Goal: Task Accomplishment & Management: Book appointment/travel/reservation

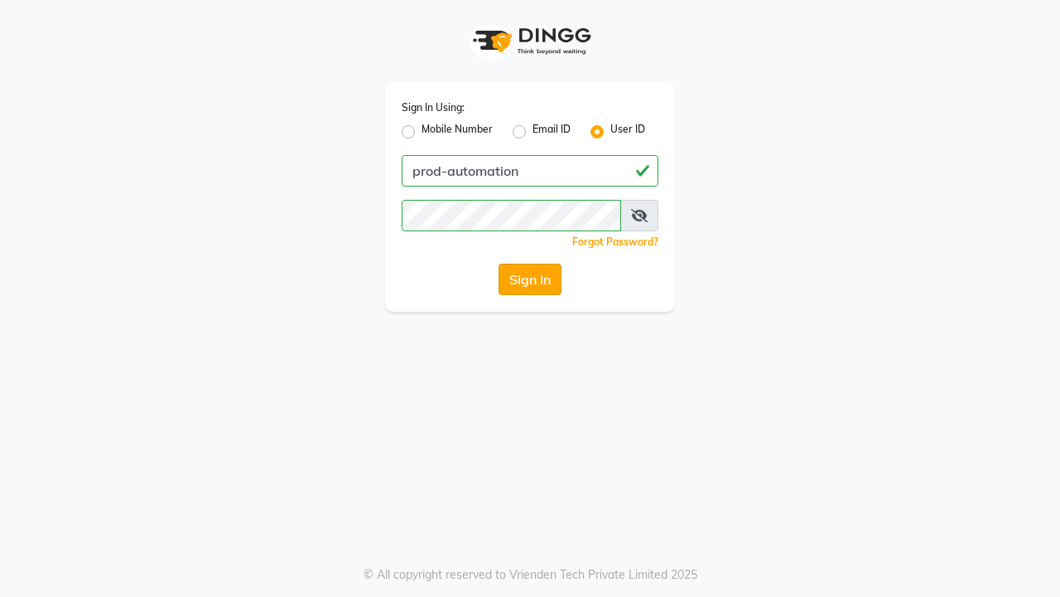
click at [530, 279] on button "Sign In" at bounding box center [530, 278] width 63 height 31
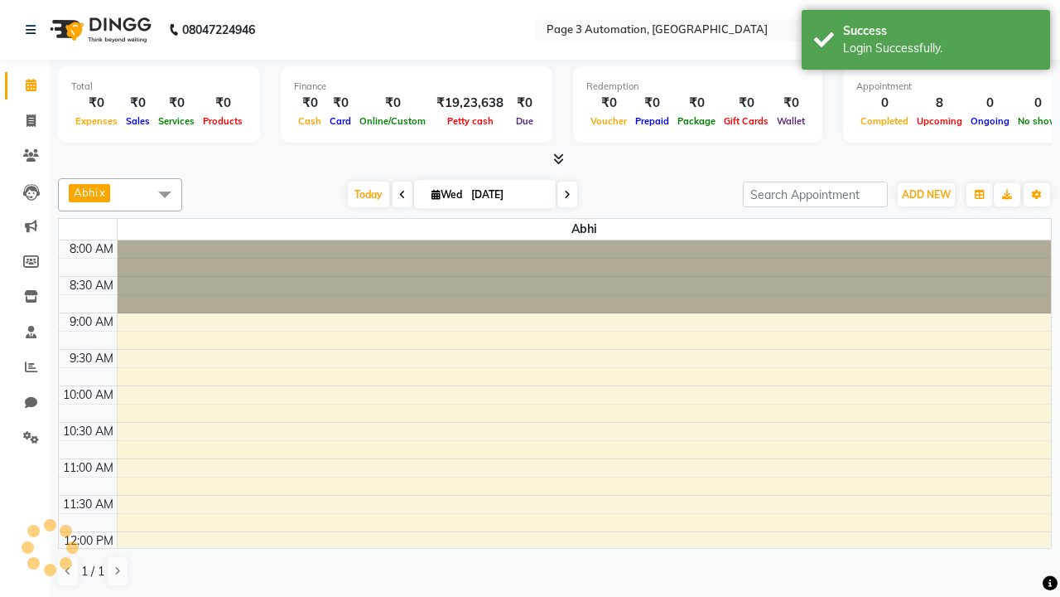
select select "en"
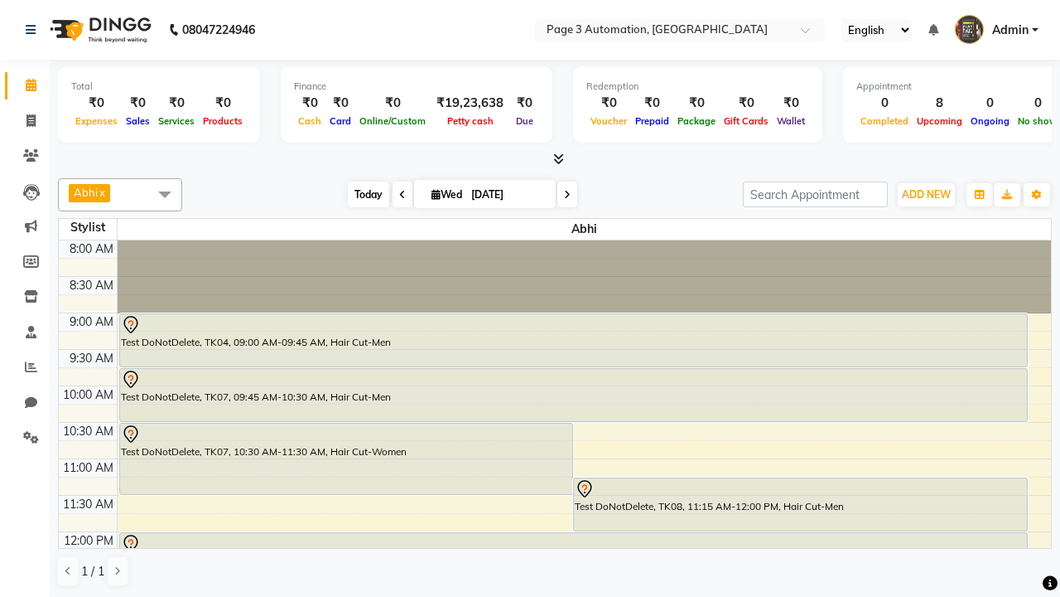
click at [360, 194] on span "Today" at bounding box center [368, 194] width 41 height 26
click at [926, 194] on span "ADD NEW" at bounding box center [926, 194] width 49 height 12
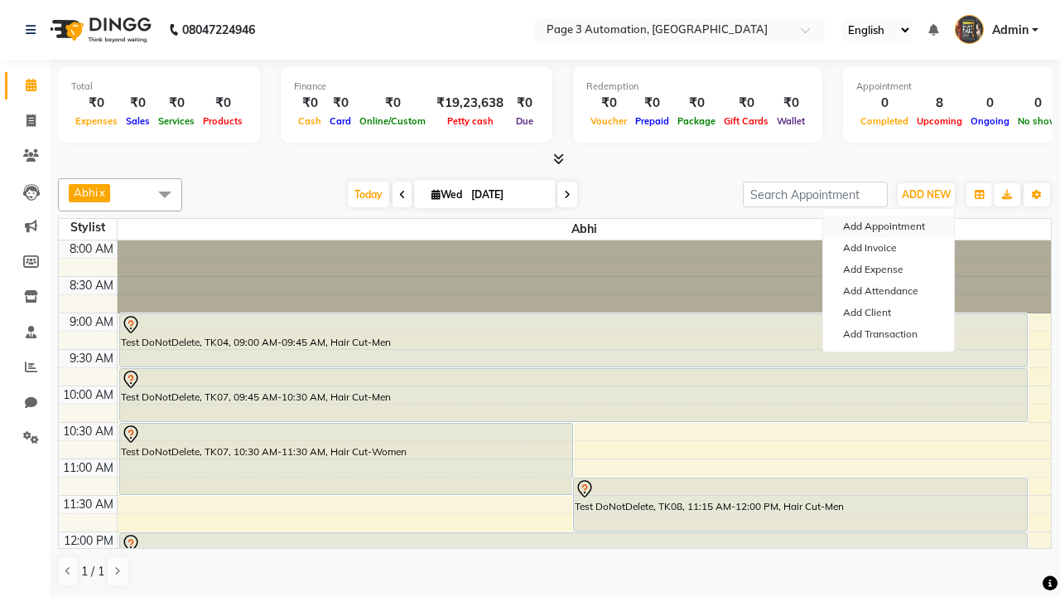
click at [889, 226] on button "Add Appointment" at bounding box center [889, 226] width 131 height 22
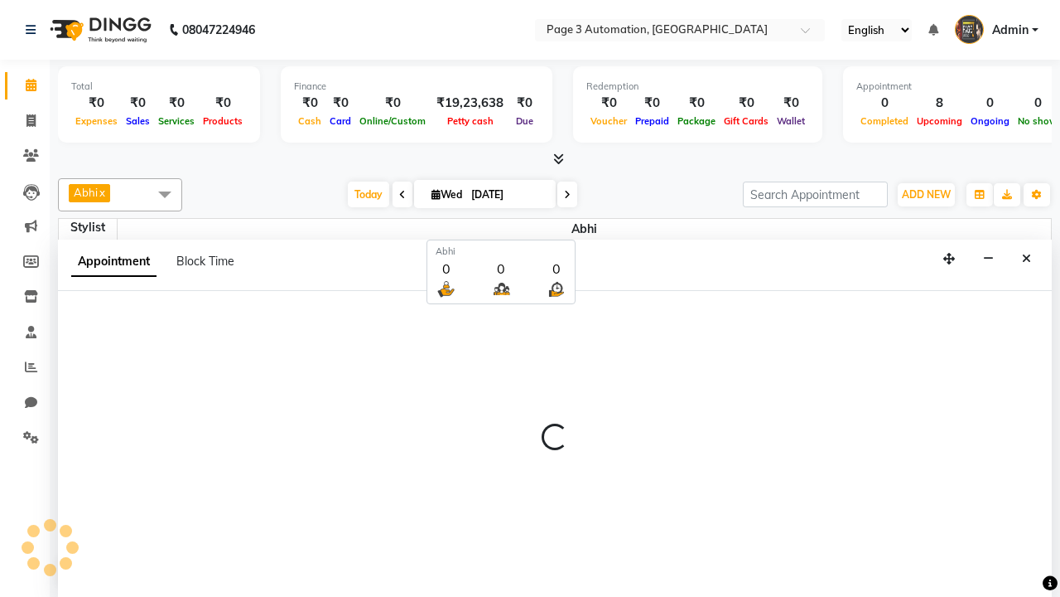
scroll to position [1, 0]
select select "tentative"
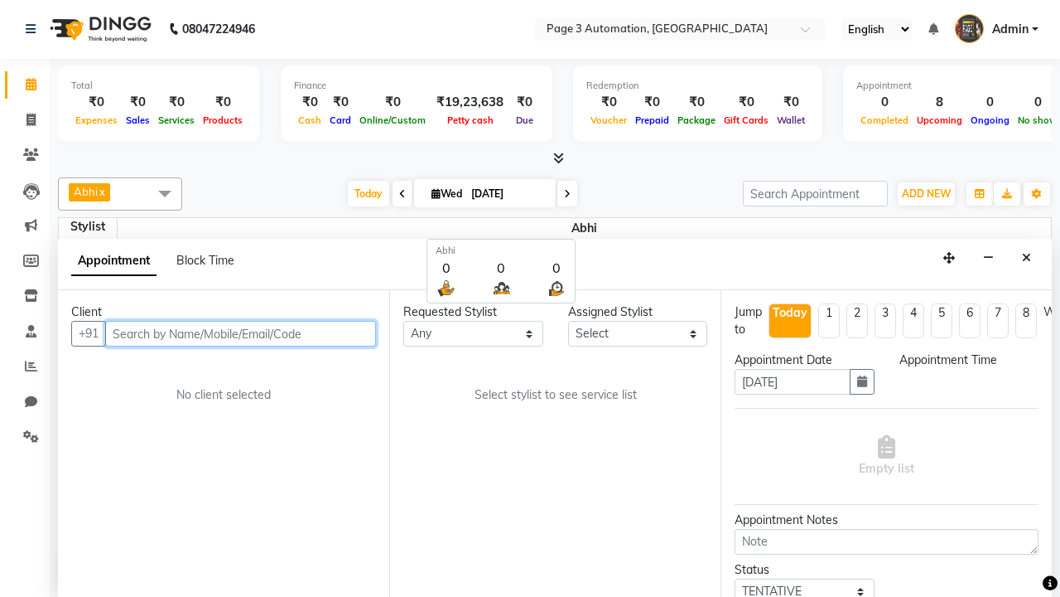
select select "540"
type input "8192346578"
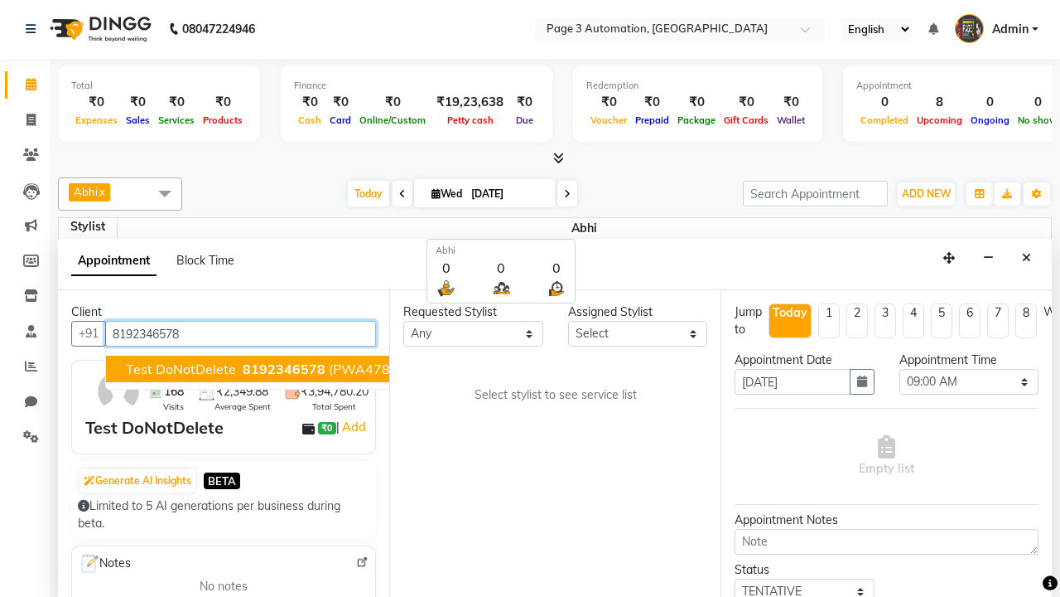
click at [243, 369] on span "8192346578" at bounding box center [284, 368] width 83 height 17
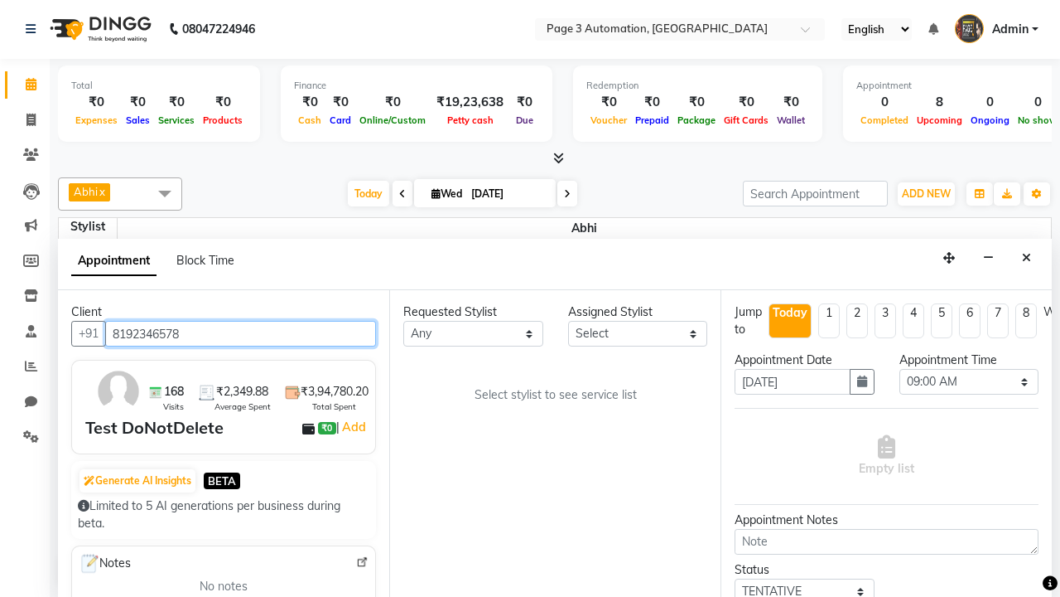
select select "711"
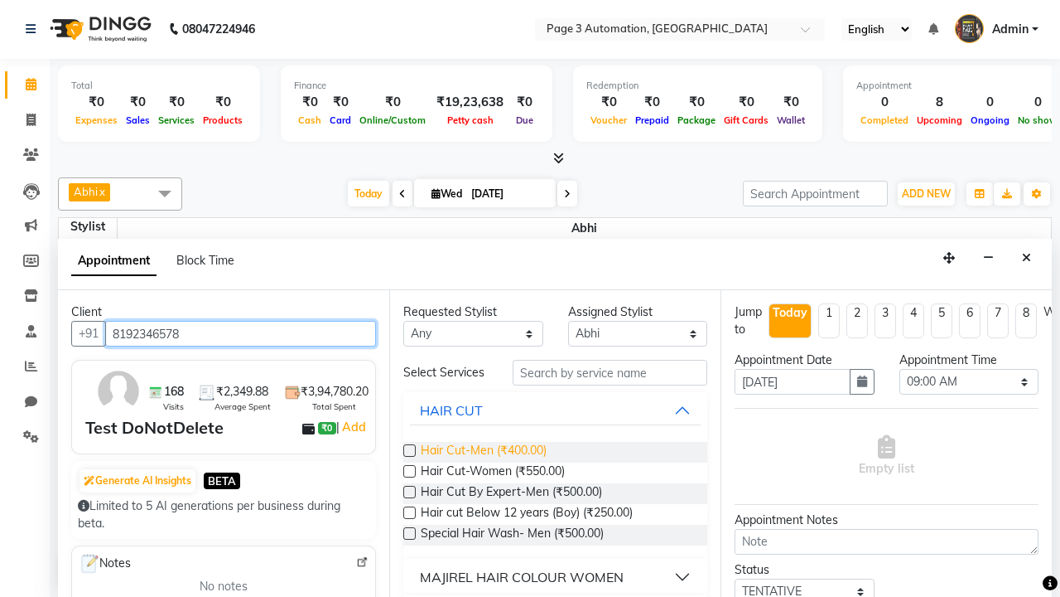
type input "8192346578"
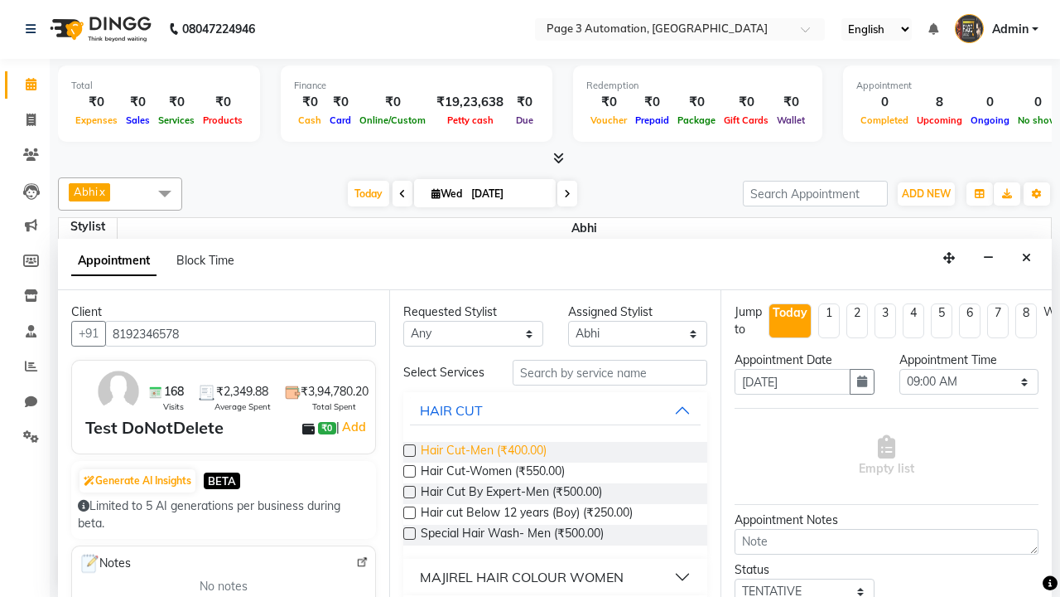
click at [483, 452] on span "Hair Cut-Men (₹400.00)" at bounding box center [484, 452] width 126 height 21
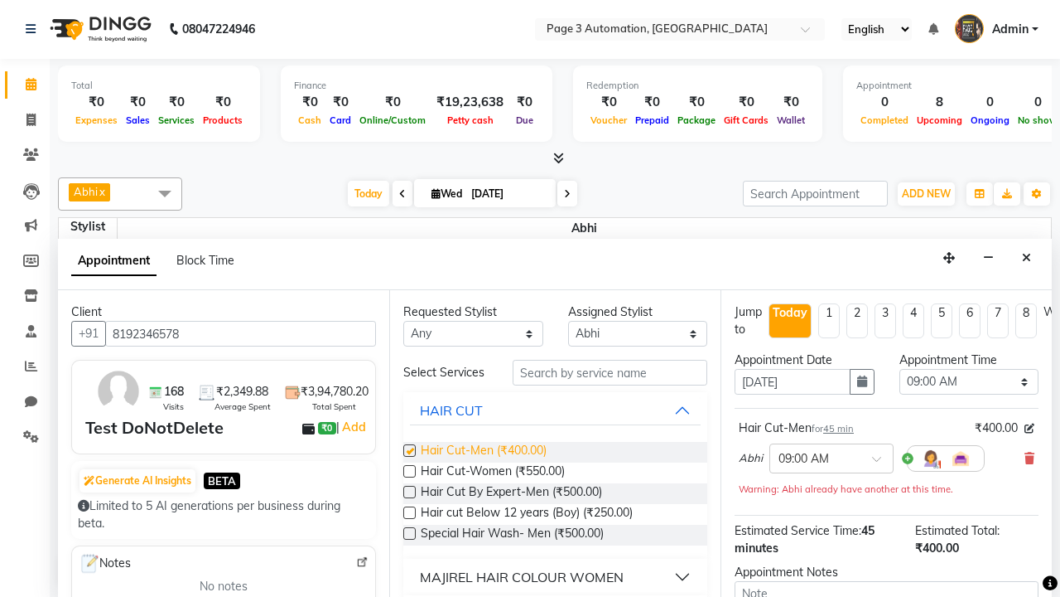
checkbox input "false"
select select "930"
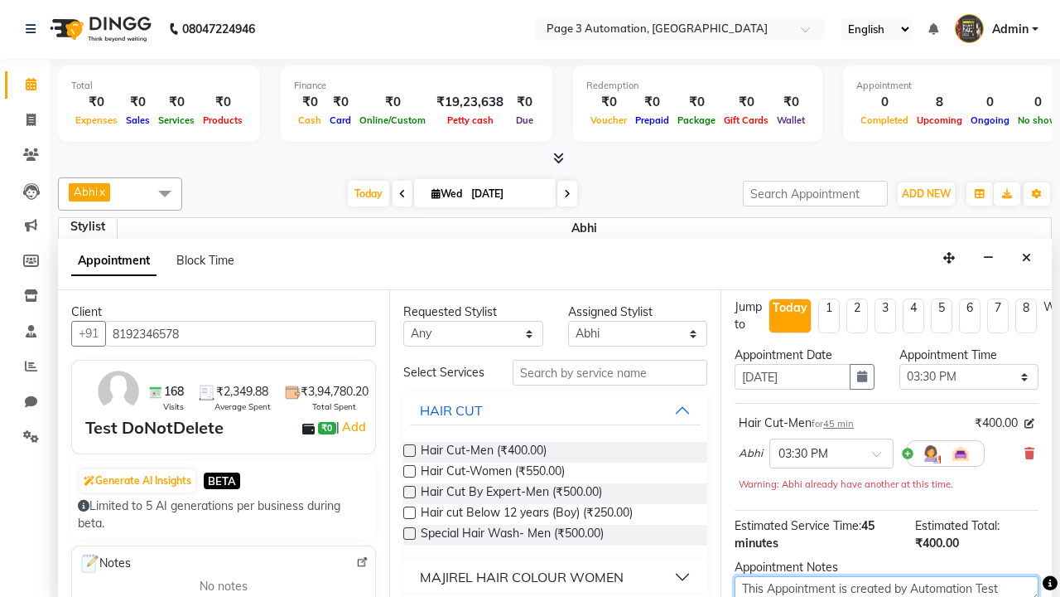
type textarea "This Appointment is created by Automation Test"
checkbox input "false"
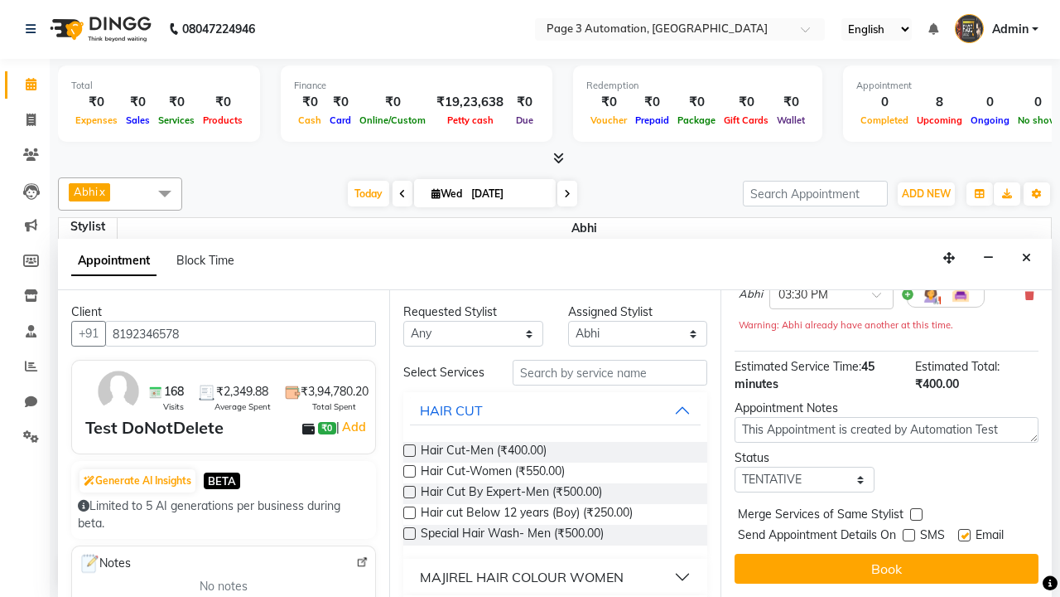
click at [964, 534] on label at bounding box center [965, 535] width 12 height 12
click at [964, 534] on input "checkbox" at bounding box center [964, 536] width 11 height 11
checkbox input "false"
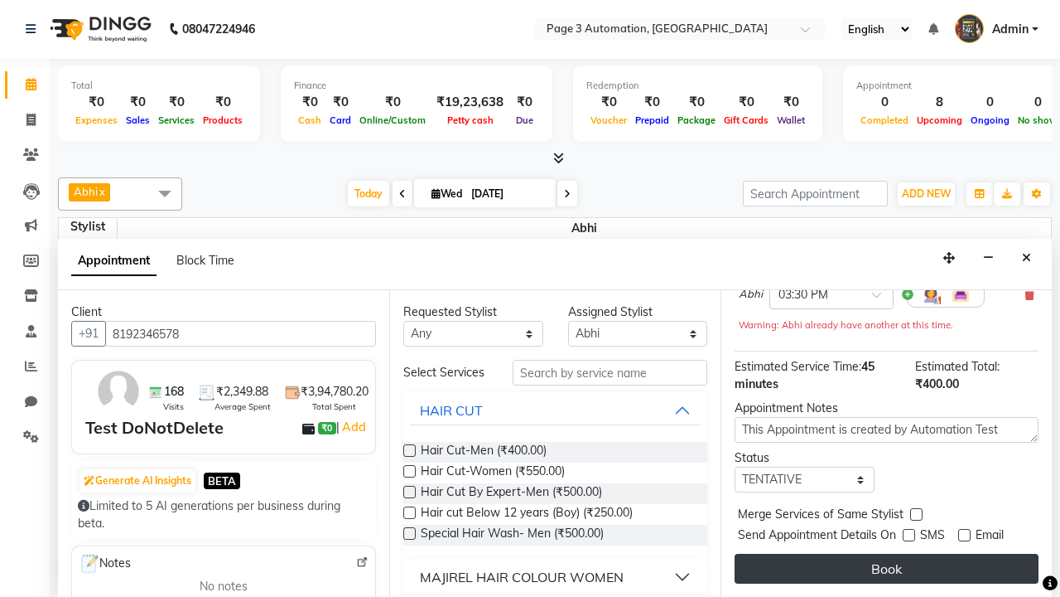
click at [886, 568] on button "Book" at bounding box center [887, 568] width 304 height 30
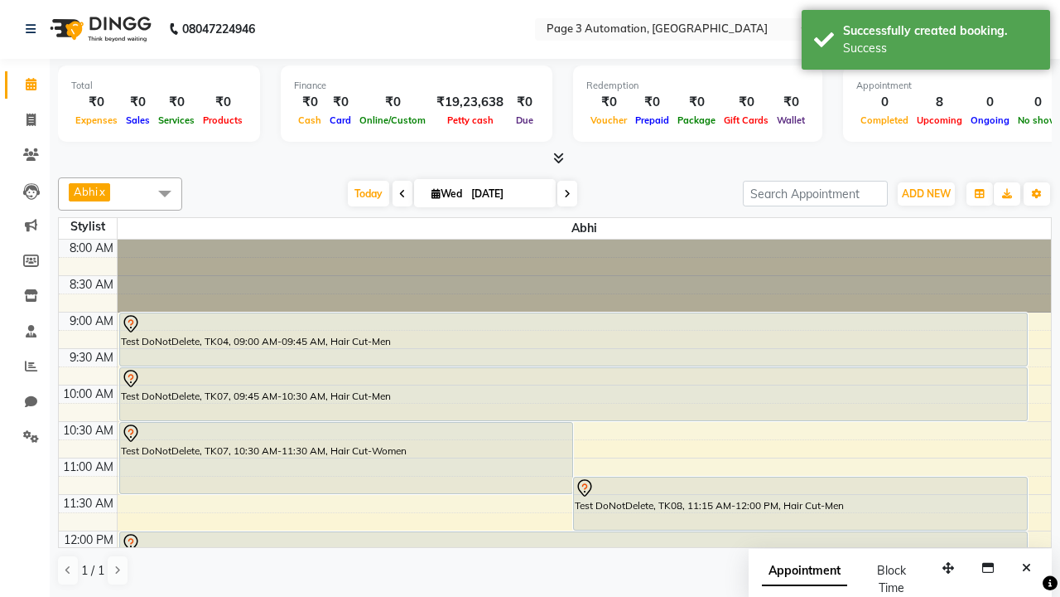
scroll to position [0, 0]
click at [926, 42] on div "Success" at bounding box center [940, 48] width 195 height 17
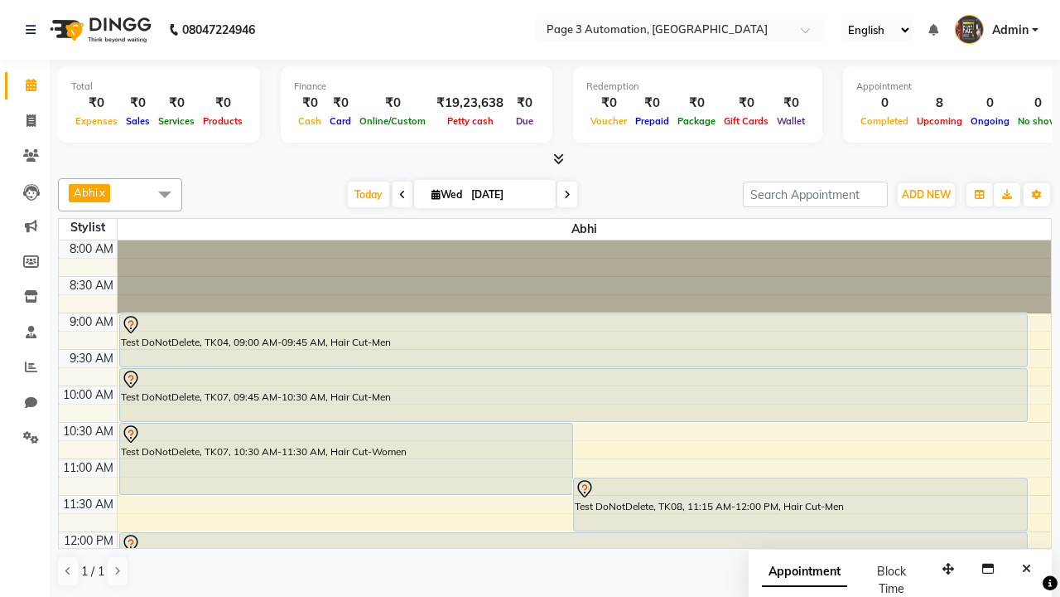
click at [165, 194] on span at bounding box center [164, 193] width 33 height 31
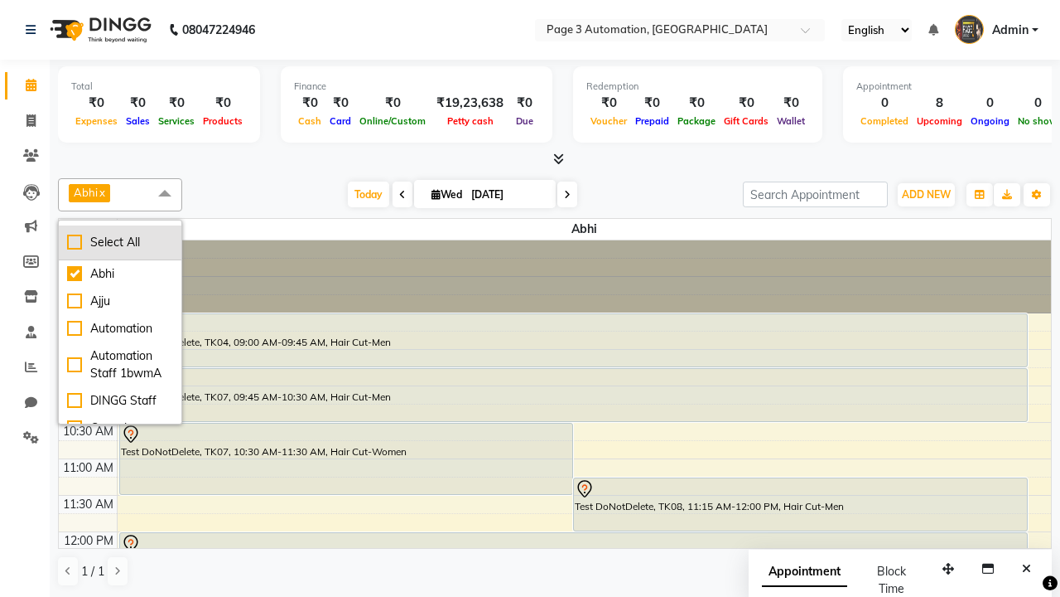
click at [120, 242] on div "Select All" at bounding box center [120, 242] width 106 height 17
checkbox input "true"
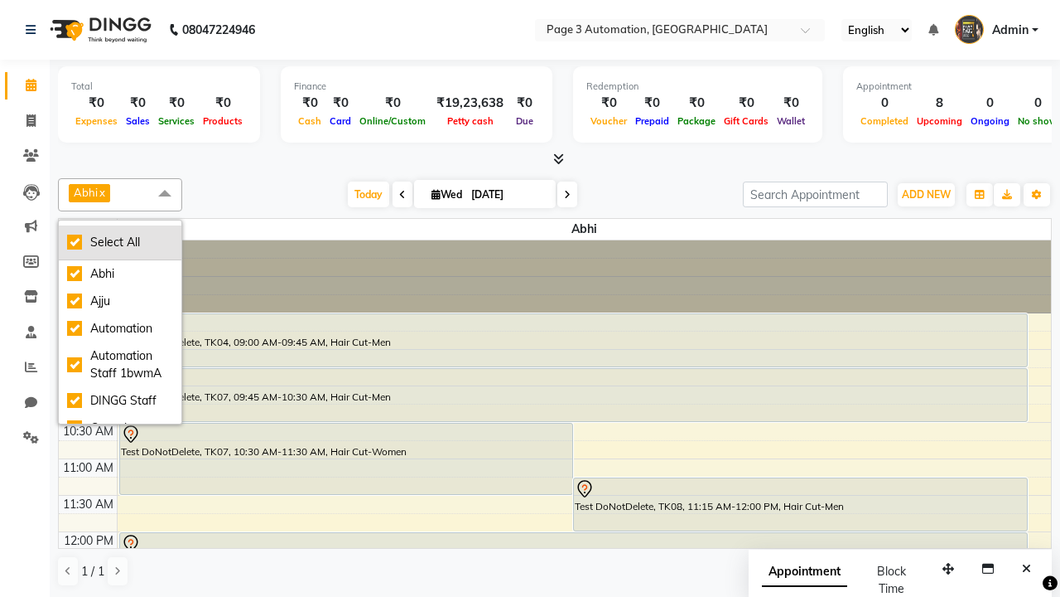
checkbox input "true"
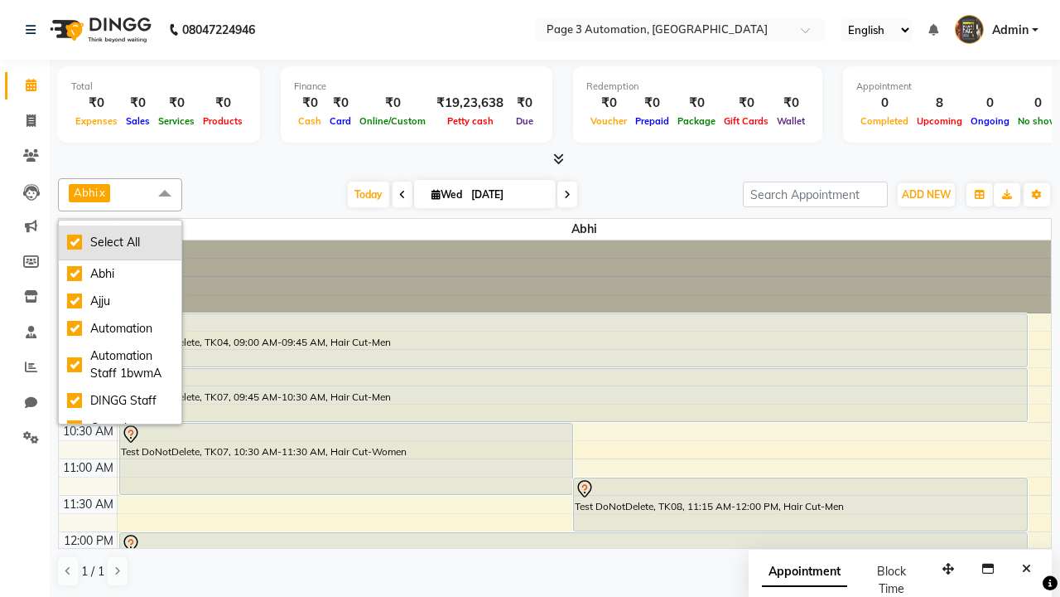
checkbox input "true"
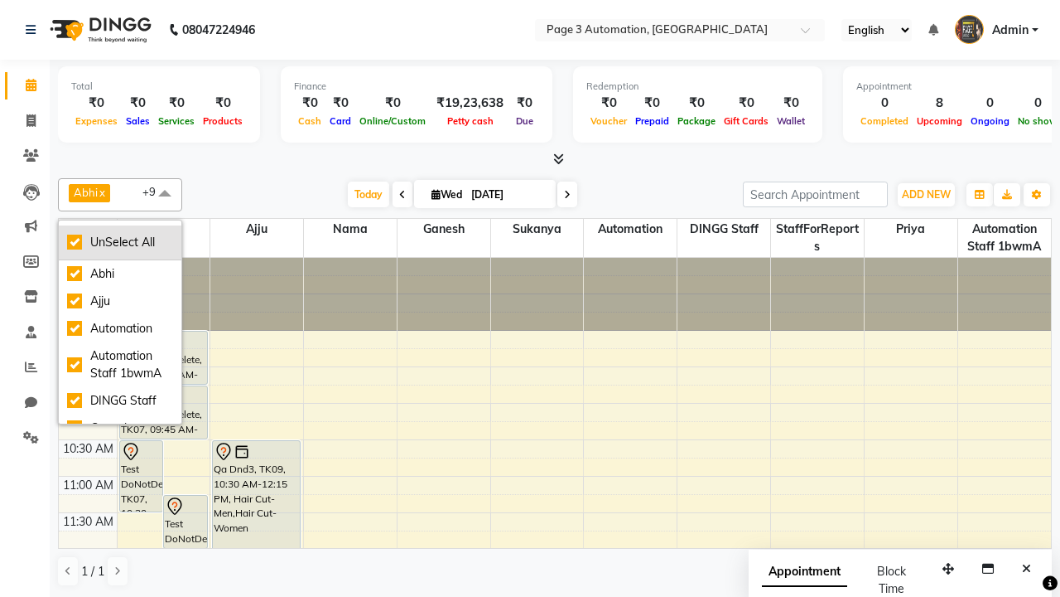
click at [120, 242] on div "UnSelect All" at bounding box center [120, 242] width 106 height 17
checkbox input "false"
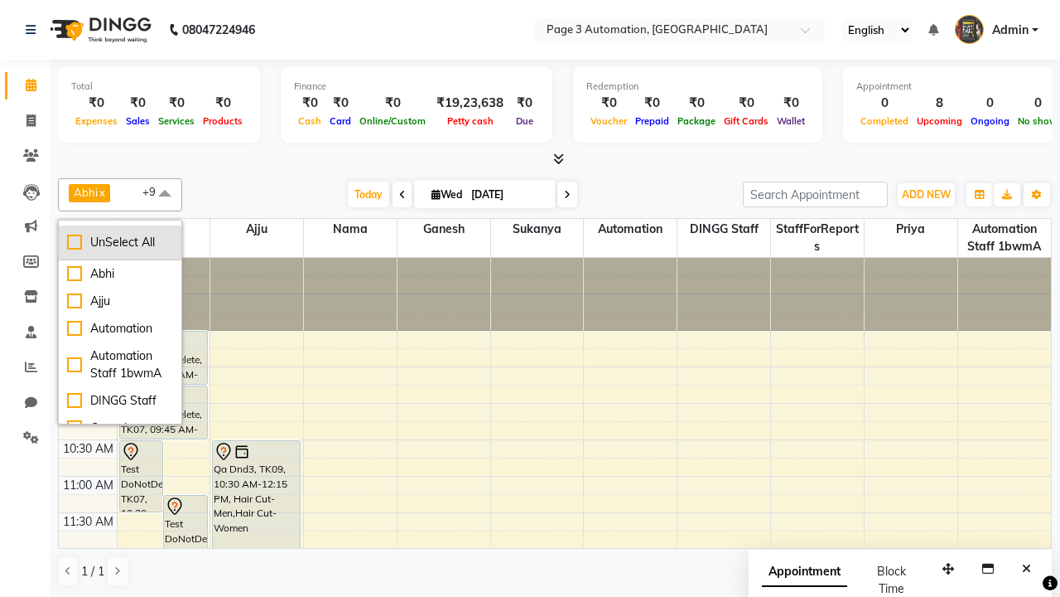
checkbox input "false"
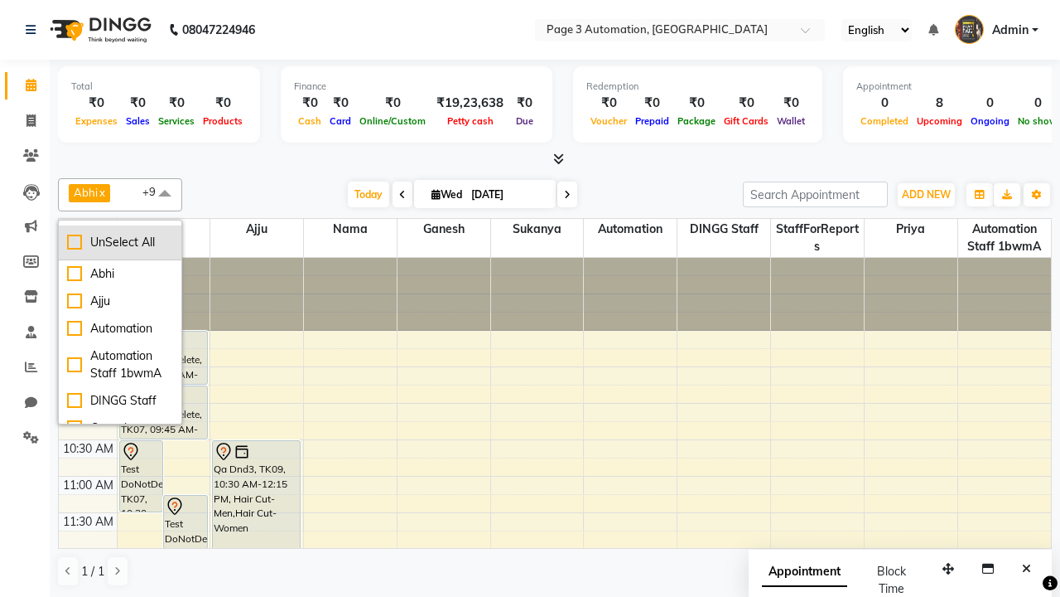
checkbox input "false"
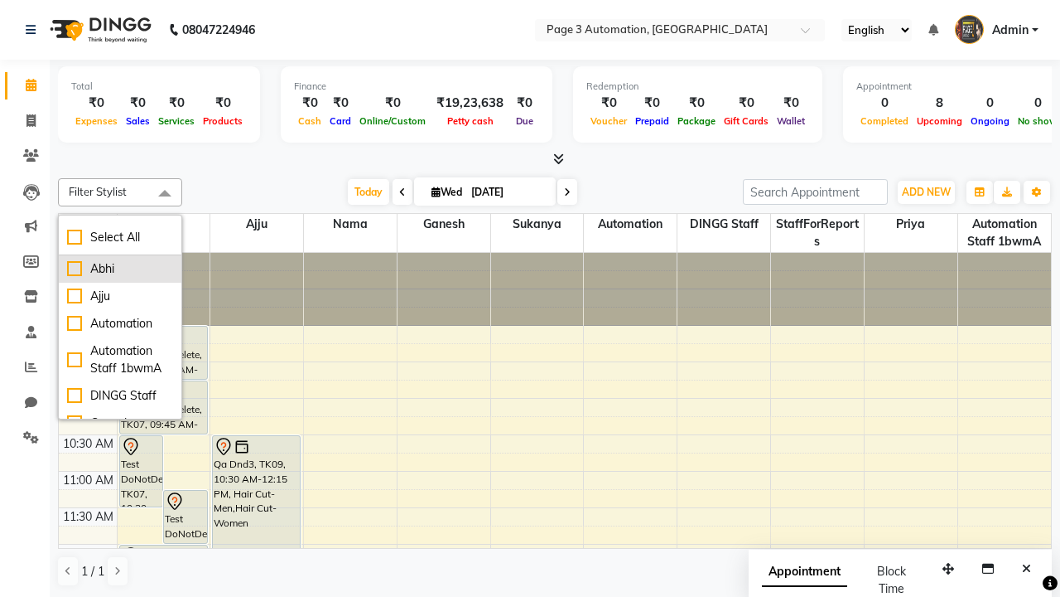
click at [120, 268] on div "Abhi" at bounding box center [120, 268] width 106 height 17
checkbox input "true"
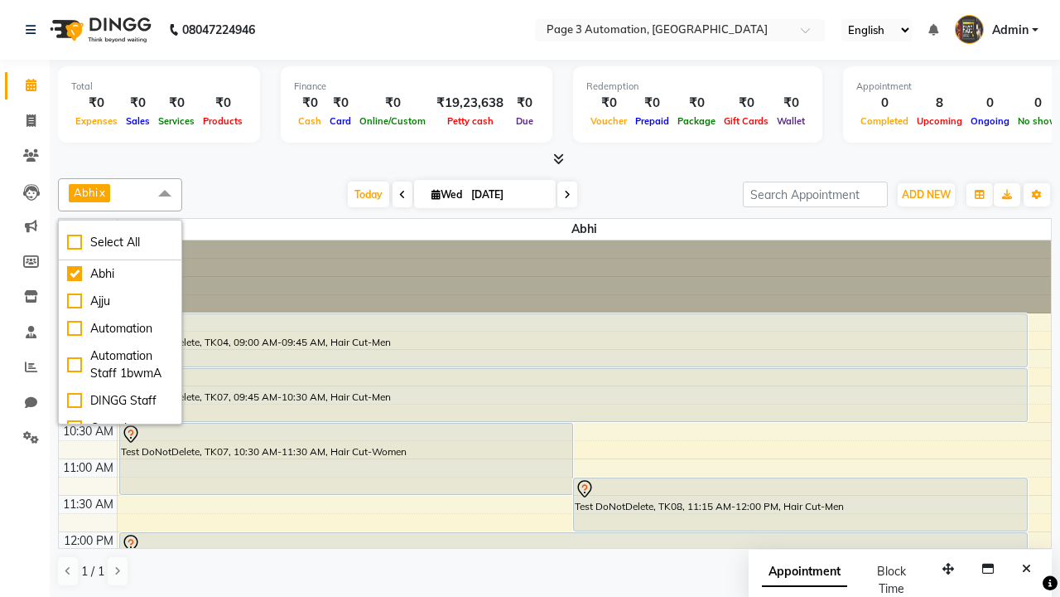
click at [165, 194] on span at bounding box center [164, 193] width 33 height 31
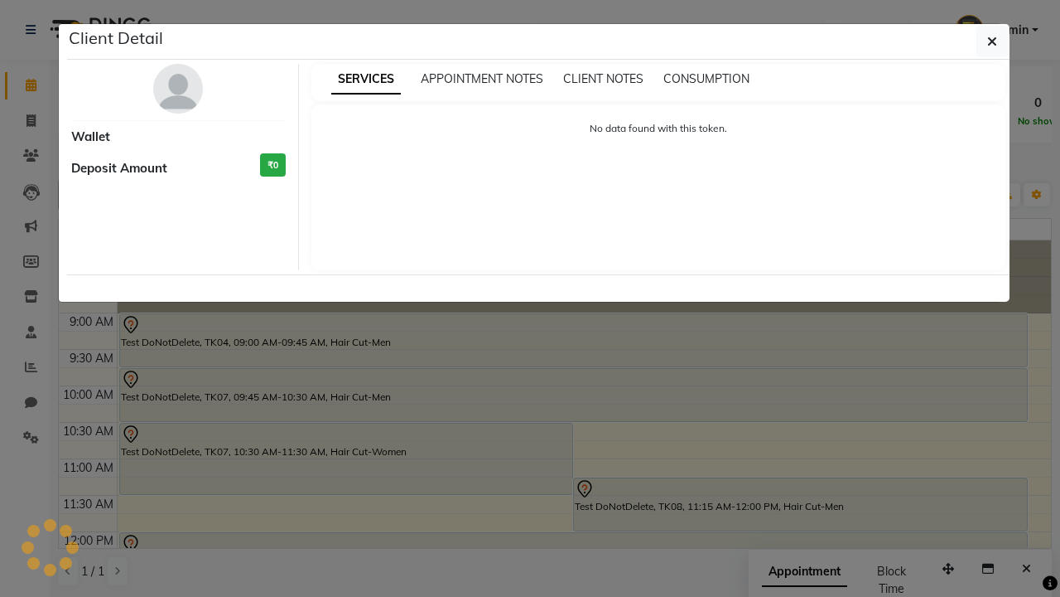
scroll to position [420, 0]
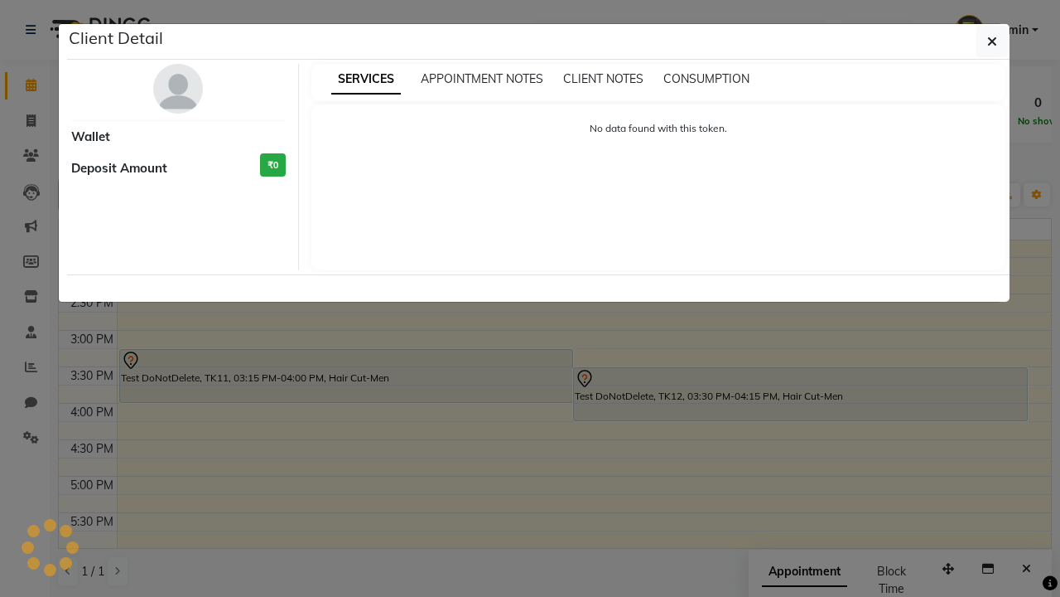
select select "7"
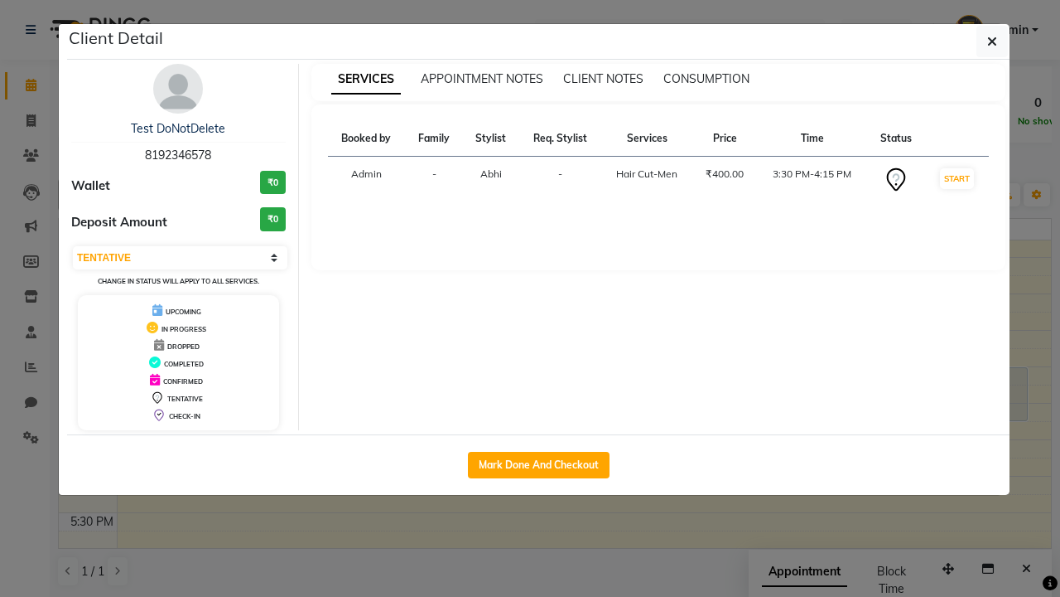
scroll to position [0, 0]
